Goal: Information Seeking & Learning: Learn about a topic

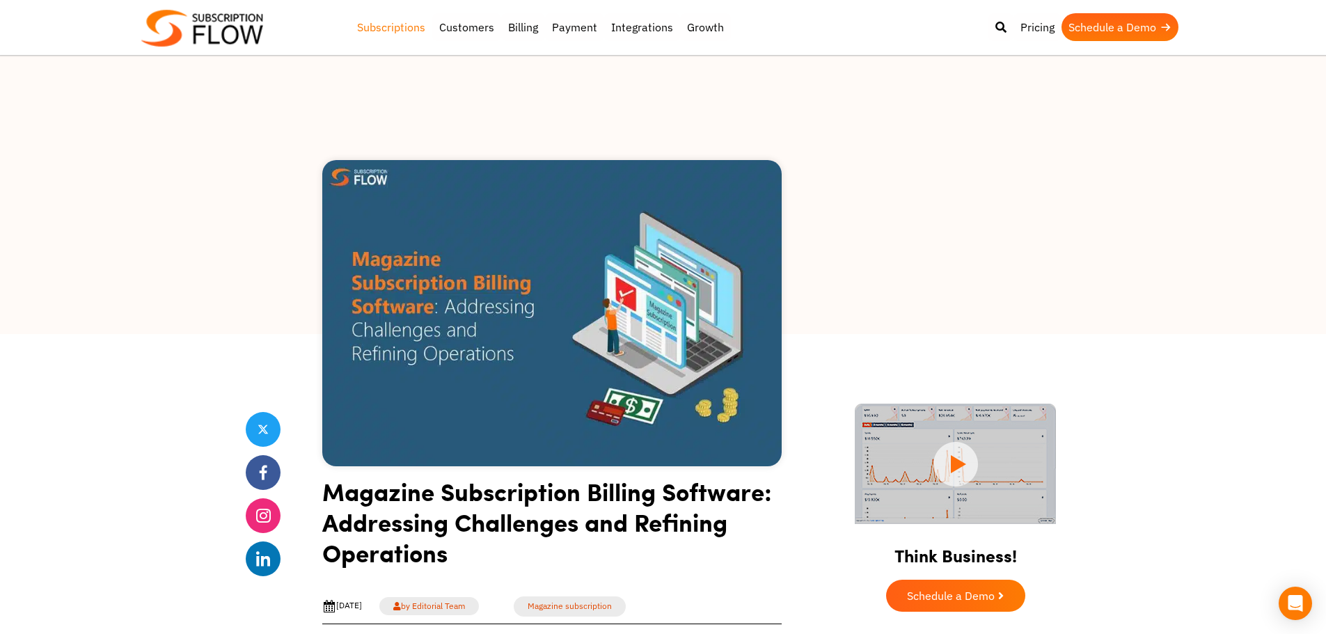
click at [407, 25] on link "Subscriptions" at bounding box center [391, 27] width 82 height 28
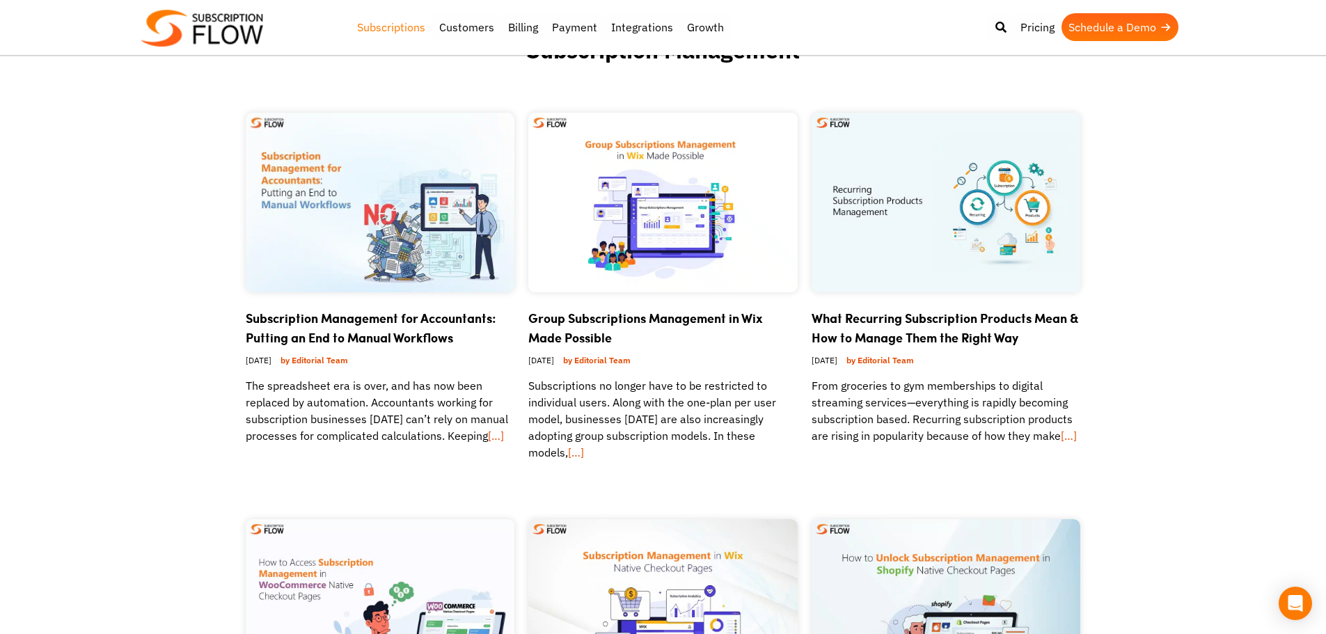
scroll to position [70, 0]
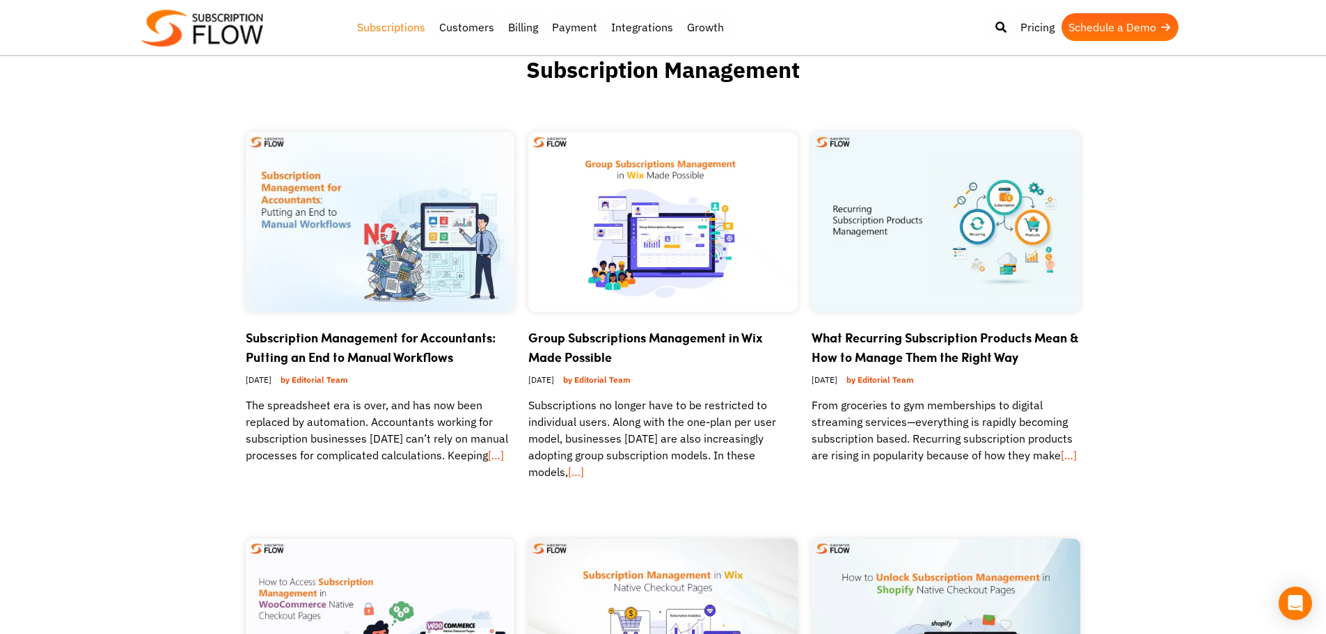
click at [418, 209] on img at bounding box center [380, 222] width 269 height 180
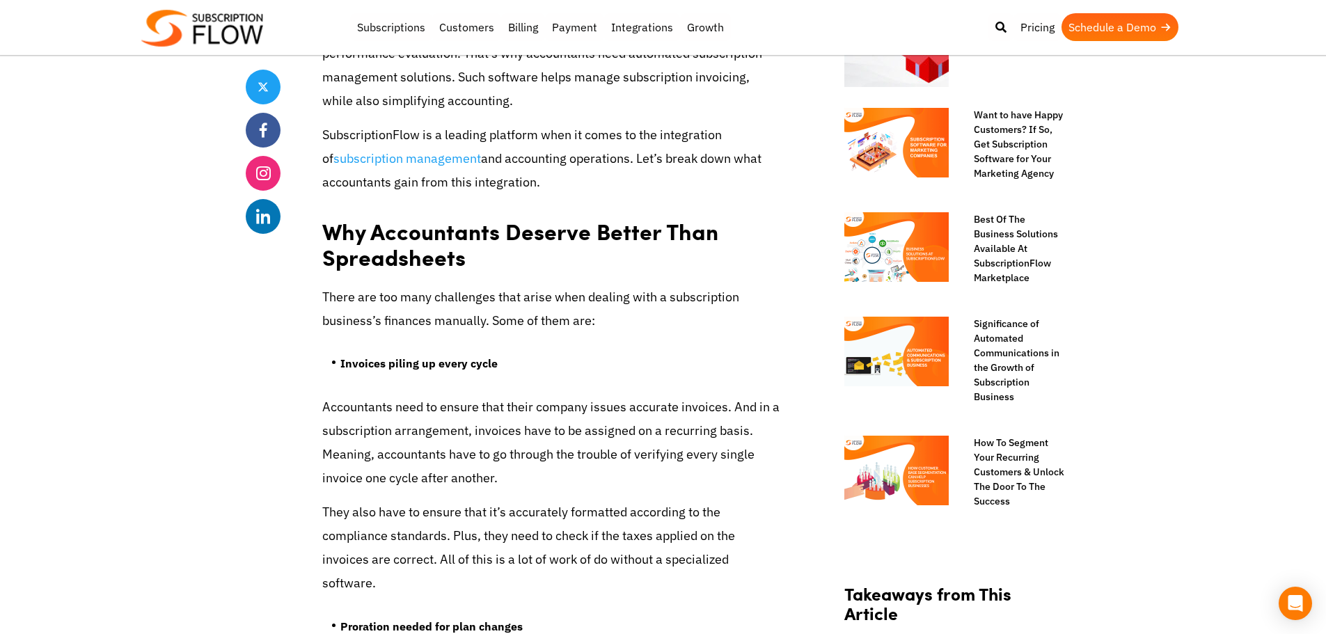
scroll to position [766, 0]
